Goal: Task Accomplishment & Management: Use online tool/utility

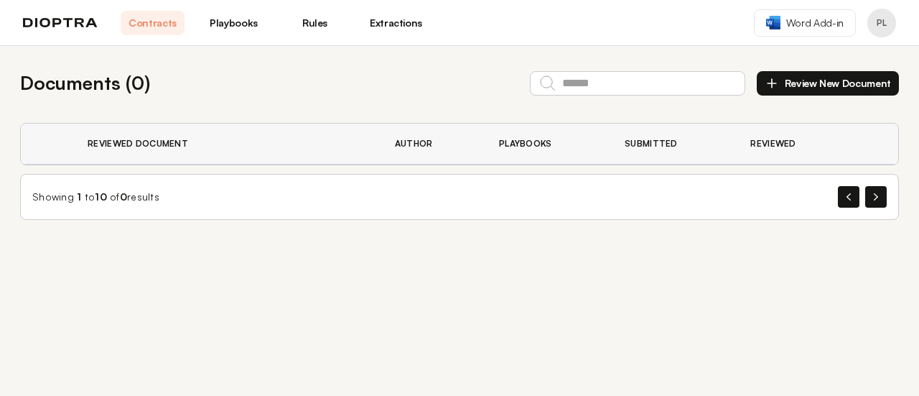
click at [141, 143] on th "Reviewed Document" at bounding box center [223, 144] width 307 height 41
click at [807, 82] on button "Review New Document" at bounding box center [828, 83] width 142 height 24
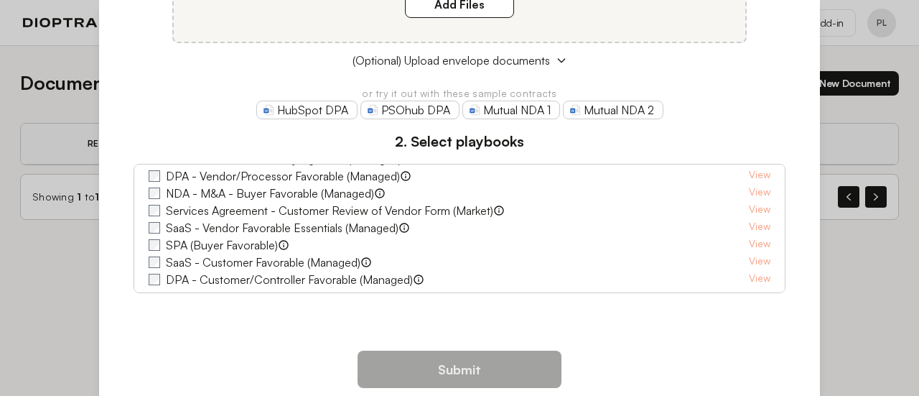
scroll to position [73, 0]
click at [50, 320] on div "× Upload the contracts you want the AI agent to review 1. Upload contracts Drag…" at bounding box center [459, 198] width 919 height 396
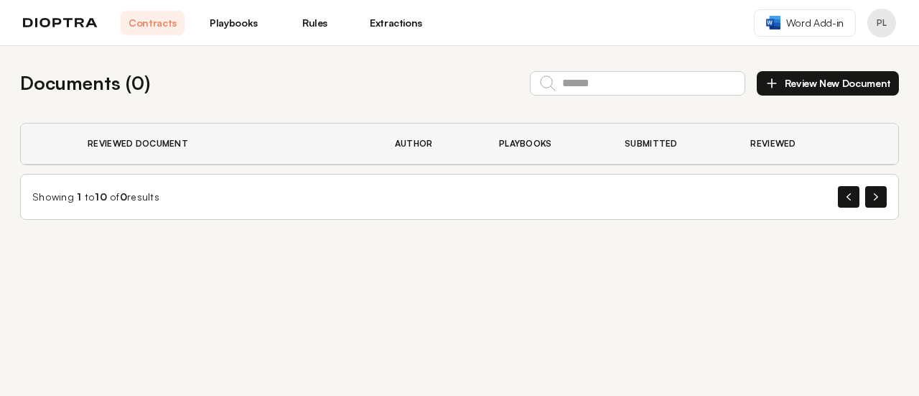
click at [788, 82] on button "Review New Document" at bounding box center [828, 83] width 142 height 24
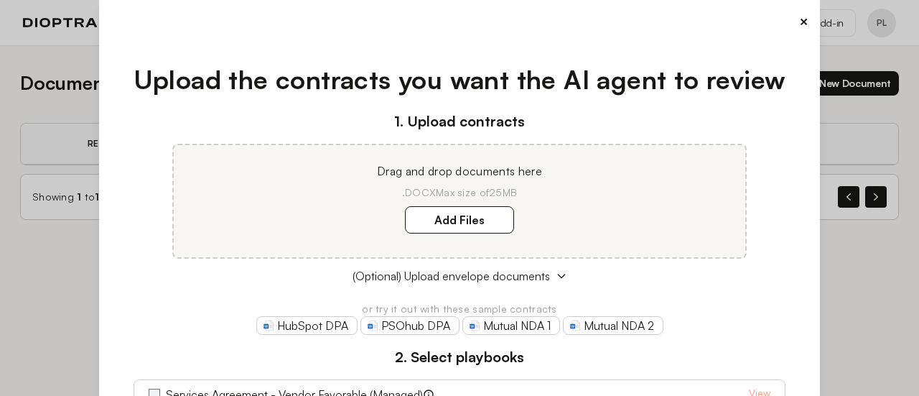
scroll to position [215, 0]
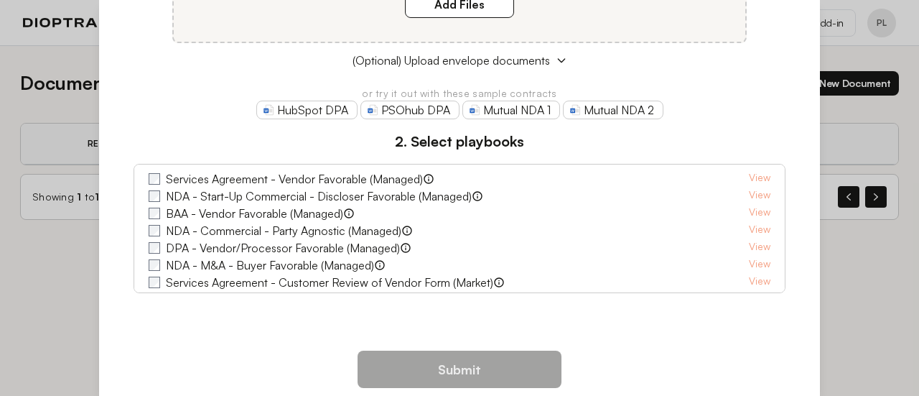
click at [484, 202] on div "NDA - Start-Up Commercial - Discloser Favorable (Managed) View" at bounding box center [460, 195] width 623 height 17
click at [473, 196] on icon at bounding box center [477, 195] width 9 height 9
click at [749, 195] on link "View" at bounding box center [760, 195] width 22 height 17
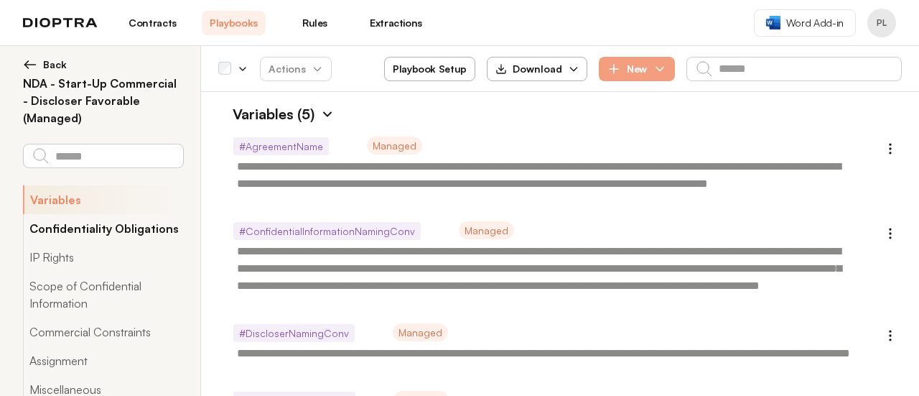
click at [109, 236] on button "Confidentiality Obligations" at bounding box center [103, 228] width 160 height 29
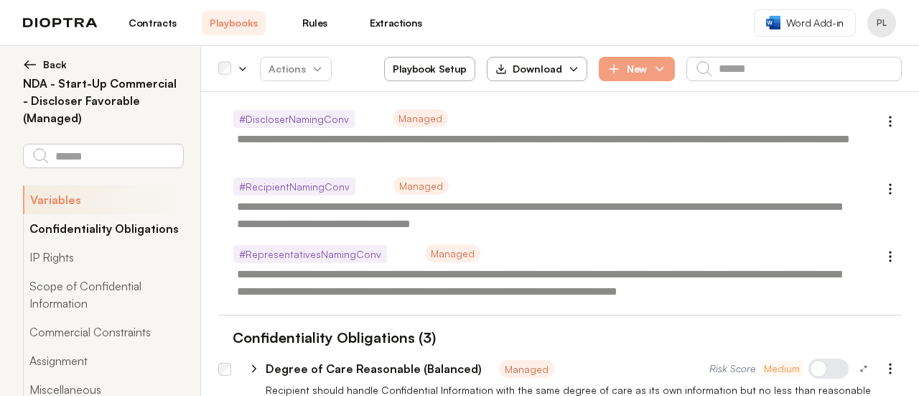
type textarea "*"
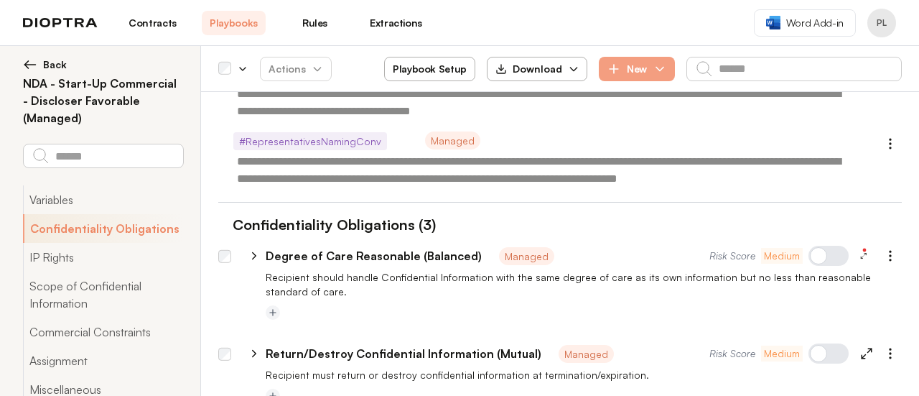
scroll to position [330, 0]
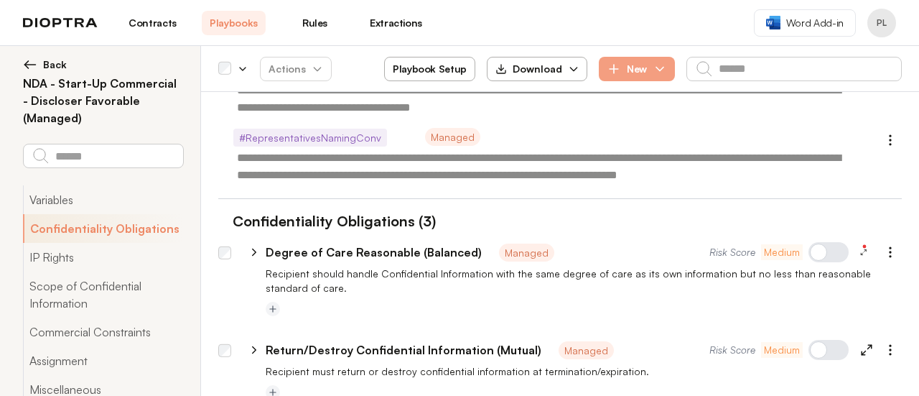
click at [24, 60] on img at bounding box center [30, 64] width 14 height 14
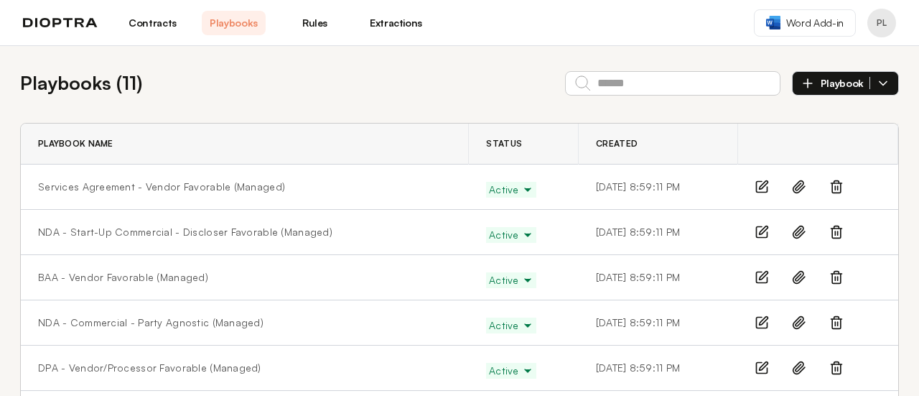
click at [156, 27] on link "Contracts" at bounding box center [153, 23] width 64 height 24
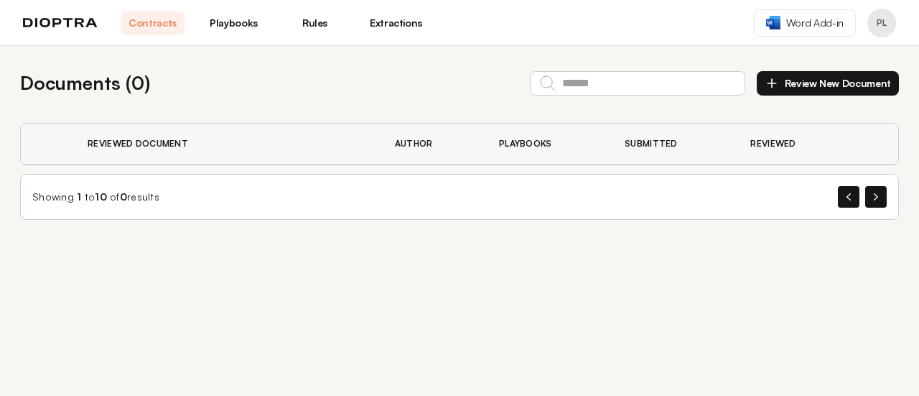
click at [823, 78] on button "Review New Document" at bounding box center [828, 83] width 142 height 24
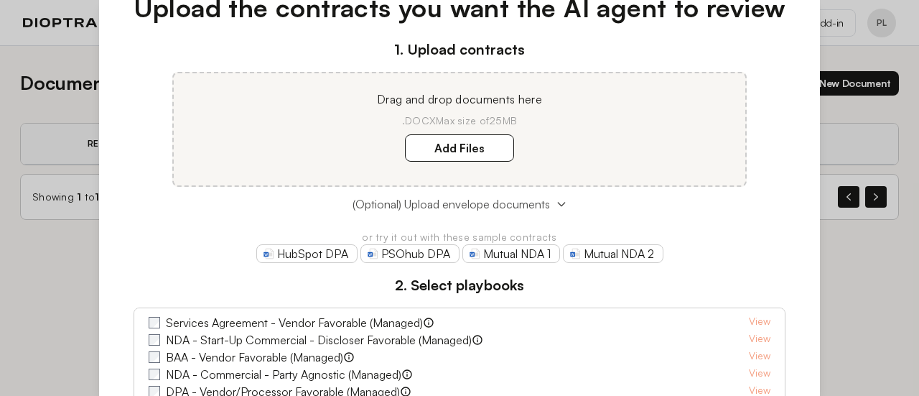
scroll to position [144, 0]
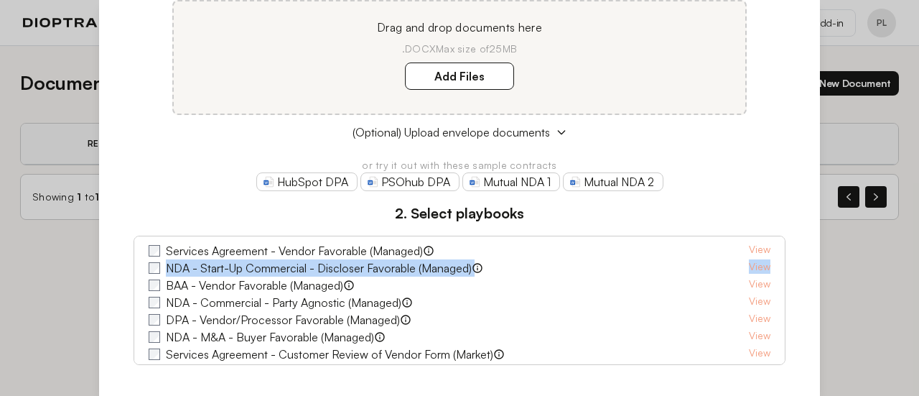
click at [57, 279] on div "× Upload the contracts you want the AI agent to review 1. Upload contracts Drag…" at bounding box center [459, 198] width 919 height 396
